Goal: Register for event/course

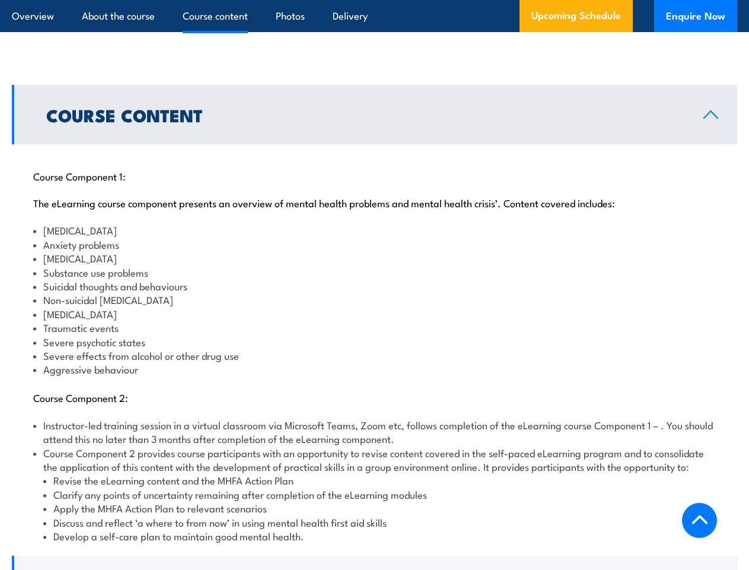
scroll to position [1285, 0]
click at [374, 0] on article "Overview About the course Course content Photos Delivery Upcoming Schedule Enqu…" at bounding box center [375, 16] width 726 height 32
click at [374, 107] on h2 "Course Content" at bounding box center [365, 114] width 638 height 15
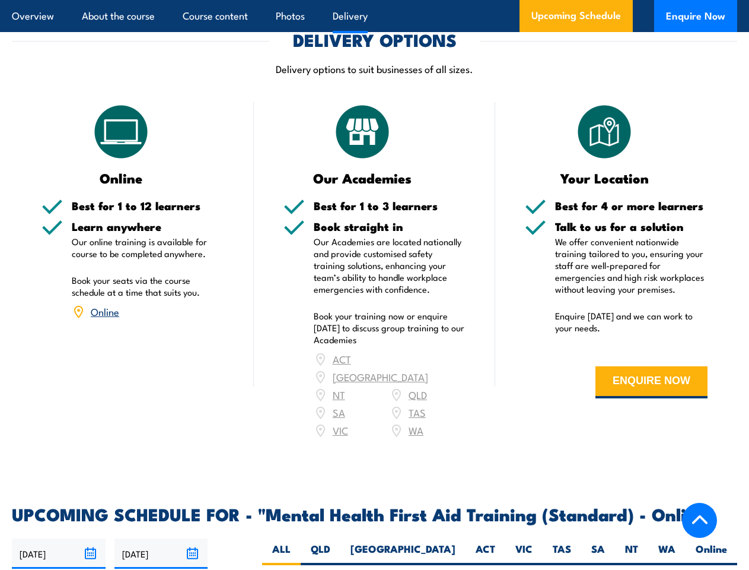
click at [374, 0] on article "Overview About the course Course content Photos Delivery Upcoming Schedule Enqu…" at bounding box center [375, 16] width 726 height 32
click at [59, 538] on input "[DATE]" at bounding box center [59, 553] width 94 height 30
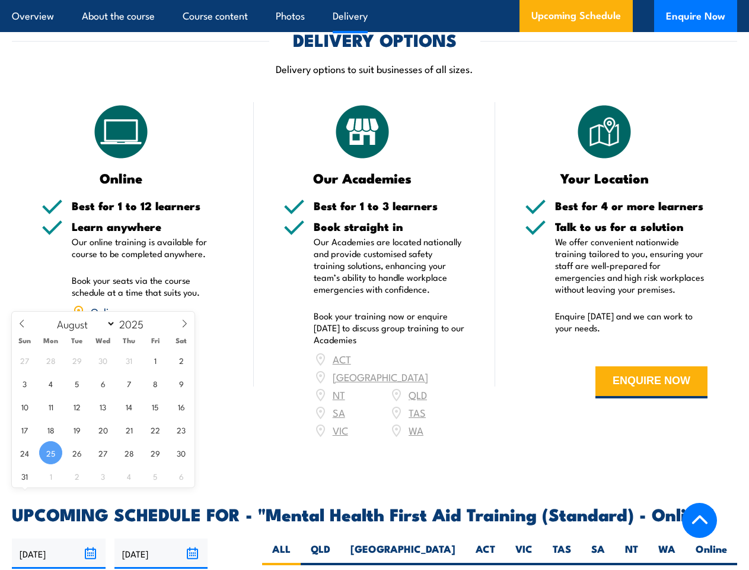
click at [161, 538] on input "[DATE]" at bounding box center [162, 553] width 94 height 30
